Goal: Information Seeking & Learning: Learn about a topic

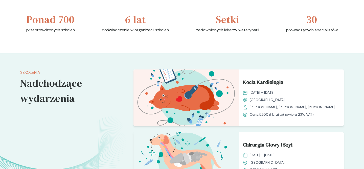
scroll to position [317, 0]
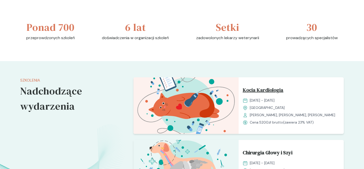
click at [276, 88] on span "Kocia Kardiologia" at bounding box center [263, 91] width 41 height 10
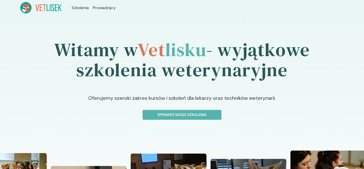
scroll to position [1, 0]
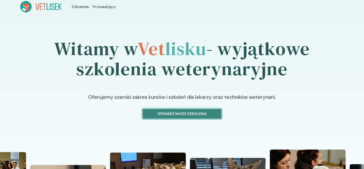
click at [164, 113] on p "Sprawdź nasze szkolenia" at bounding box center [182, 113] width 70 height 5
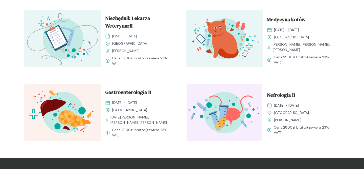
scroll to position [541, 0]
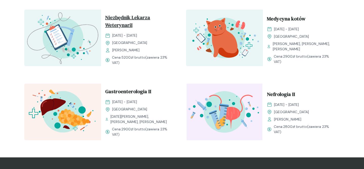
click at [132, 21] on span "Niezbędnik Lekarza WeterynariI" at bounding box center [139, 22] width 69 height 17
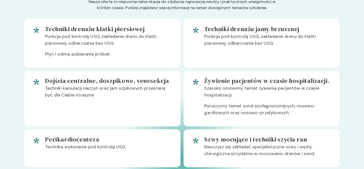
scroll to position [308, 0]
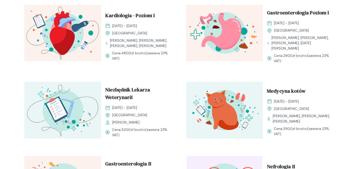
scroll to position [466, 0]
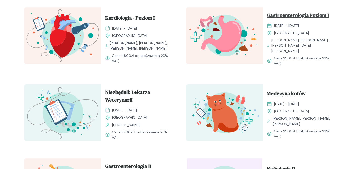
click at [296, 15] on span "Gastroenterologia Poziom I" at bounding box center [298, 16] width 62 height 10
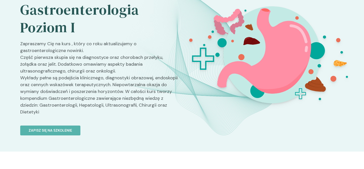
scroll to position [49, 0]
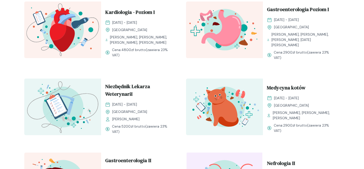
scroll to position [474, 0]
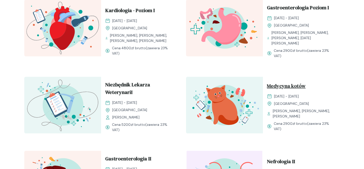
click at [289, 87] on span "Medycyna kotów" at bounding box center [286, 87] width 39 height 10
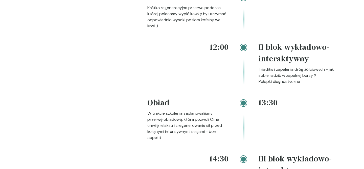
scroll to position [707, 0]
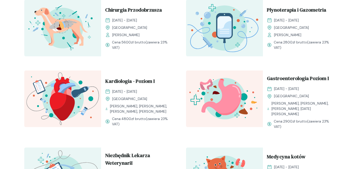
scroll to position [372, 0]
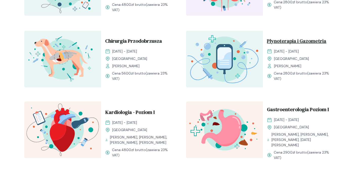
click at [285, 43] on span "Płynoterapia i Gazometria" at bounding box center [296, 42] width 59 height 10
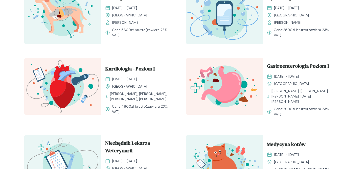
scroll to position [416, 0]
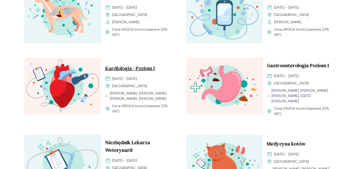
click at [126, 66] on span "Kardiologia - Poziom I" at bounding box center [130, 69] width 50 height 10
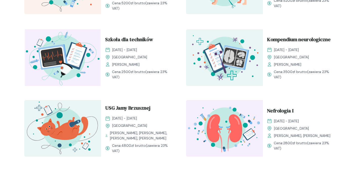
scroll to position [230, 0]
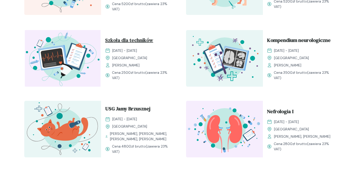
click at [136, 42] on span "Szkoła dla techników" at bounding box center [129, 41] width 48 height 10
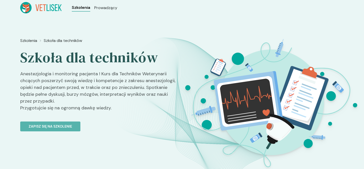
click at [76, 7] on span "Szkolenia" at bounding box center [81, 8] width 18 height 6
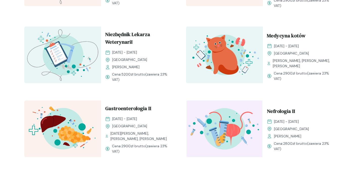
scroll to position [521, 0]
